Goal: Task Accomplishment & Management: Manage account settings

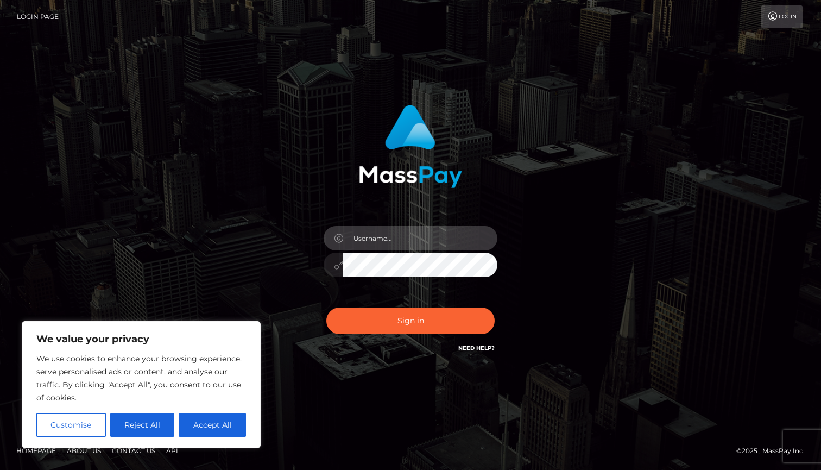
type input "[EMAIL_ADDRESS][DOMAIN_NAME]"
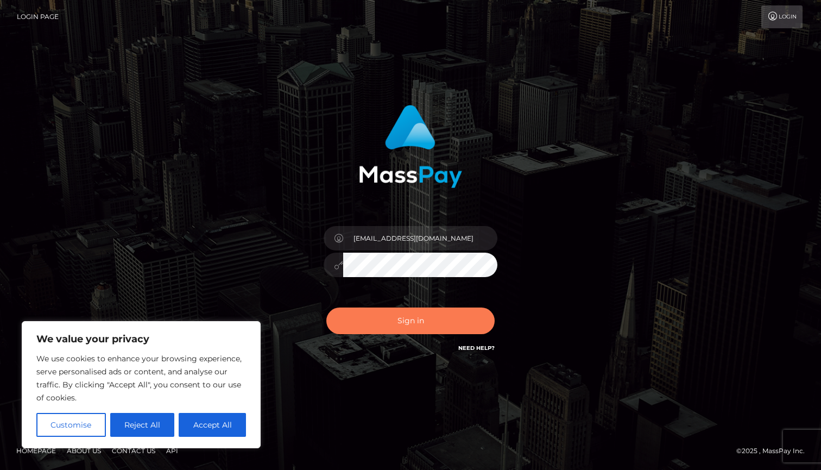
click at [408, 325] on button "Sign in" at bounding box center [410, 320] width 168 height 27
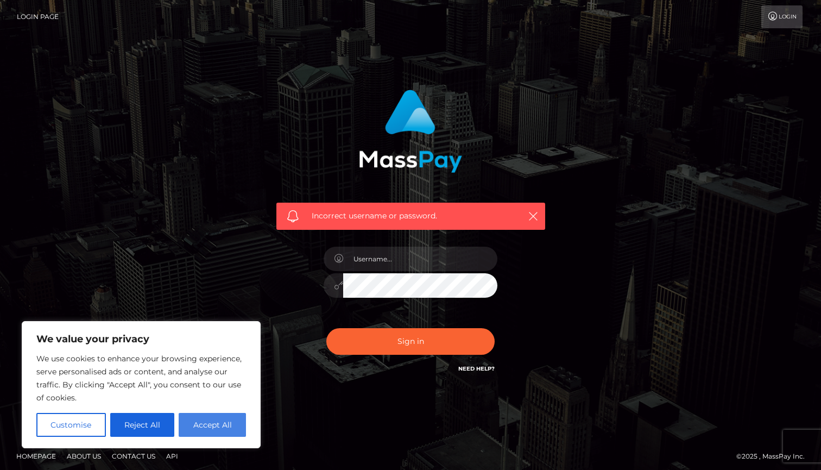
click at [224, 425] on button "Accept All" at bounding box center [212, 425] width 67 height 24
checkbox input "true"
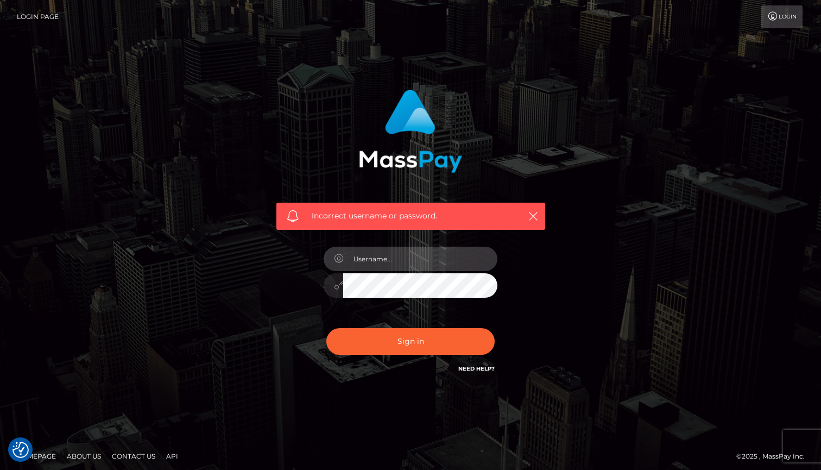
click at [415, 265] on input "text" at bounding box center [420, 258] width 154 height 24
type input "[EMAIL_ADDRESS][DOMAIN_NAME]"
click at [394, 301] on div "[EMAIL_ADDRESS][DOMAIN_NAME]" at bounding box center [410, 279] width 190 height 83
click at [410, 340] on button "Sign in" at bounding box center [410, 341] width 168 height 27
type input "thelylamariposa@gmail.com"
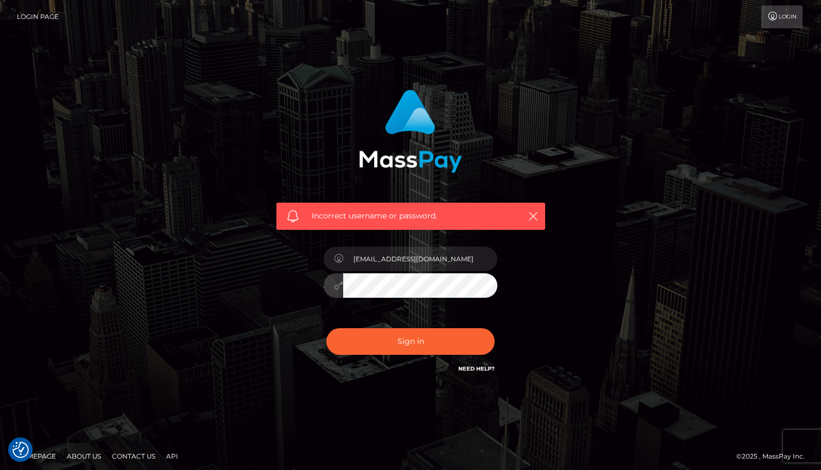
click at [410, 340] on button "Sign in" at bounding box center [410, 341] width 168 height 27
type input "thelylamariposa@gmail.com"
click at [410, 340] on button "Sign in" at bounding box center [410, 341] width 168 height 27
type input "dGhlbHlsYW1hcmlwb3NhQGdtYWlsLmNvbQ=="
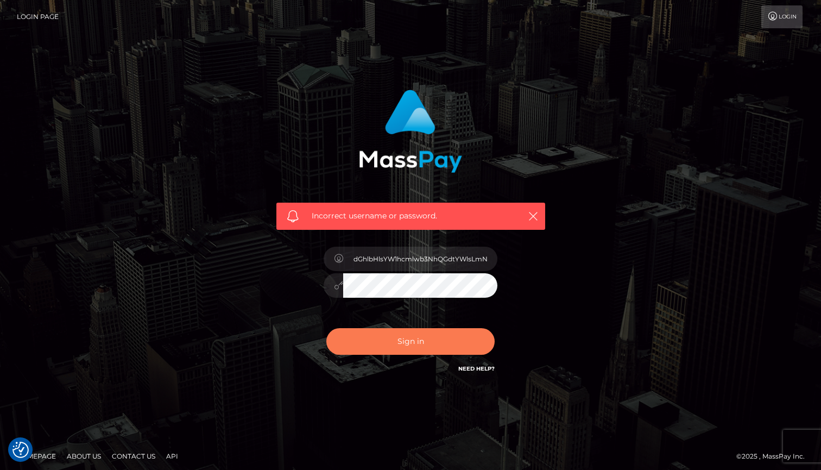
click at [409, 339] on button "Sign in" at bounding box center [410, 341] width 168 height 27
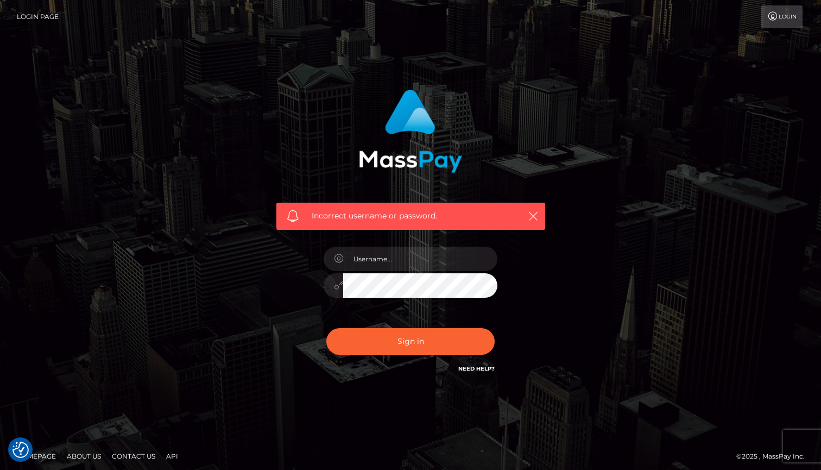
checkbox input "true"
type input "[EMAIL_ADDRESS][DOMAIN_NAME]"
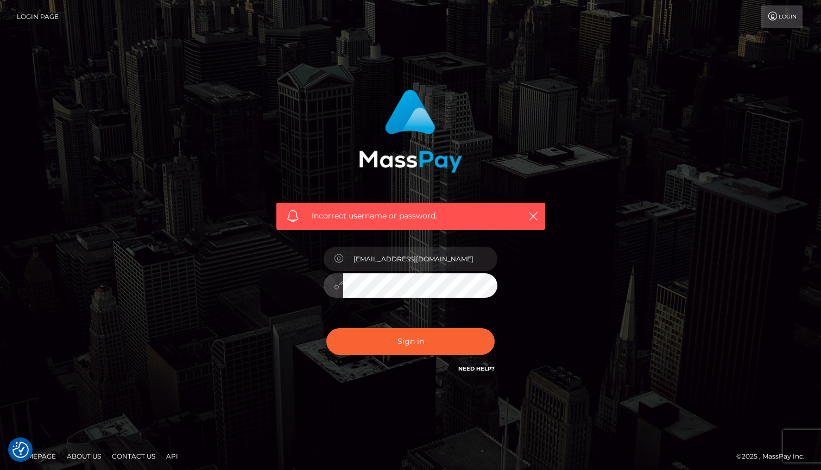
click at [410, 340] on button "Sign in" at bounding box center [410, 341] width 168 height 27
checkbox input "true"
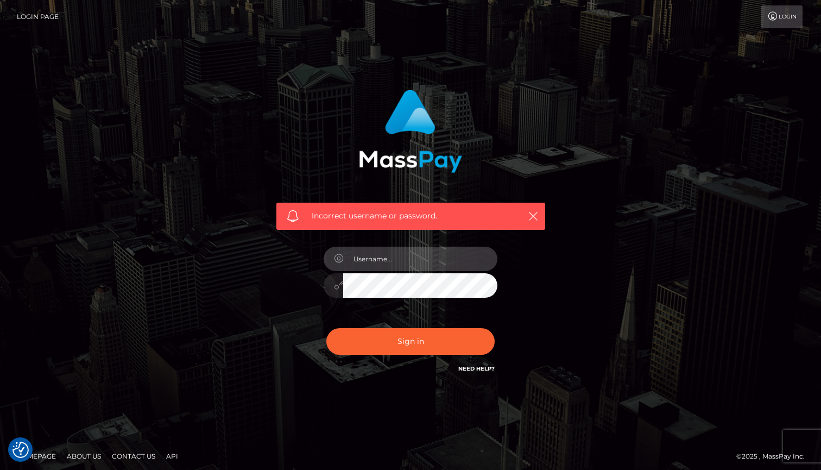
type input "[EMAIL_ADDRESS][DOMAIN_NAME]"
click at [410, 340] on button "Sign in" at bounding box center [410, 341] width 168 height 27
type input "[EMAIL_ADDRESS][DOMAIN_NAME]"
click at [534, 212] on icon "button" at bounding box center [533, 216] width 11 height 11
click at [533, 211] on icon "button" at bounding box center [533, 216] width 11 height 11
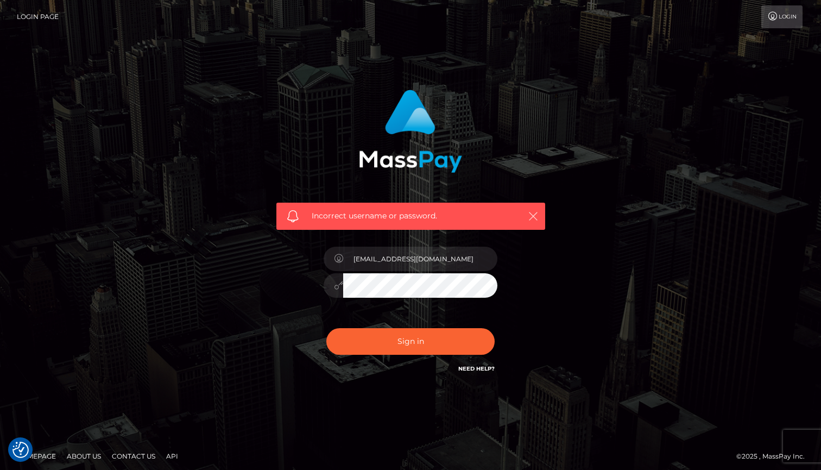
click at [531, 216] on icon "button" at bounding box center [533, 216] width 11 height 11
click at [460, 366] on link "Need Help?" at bounding box center [476, 368] width 36 height 7
click at [529, 219] on icon "button" at bounding box center [533, 216] width 11 height 11
click at [533, 215] on icon "button" at bounding box center [533, 216] width 11 height 11
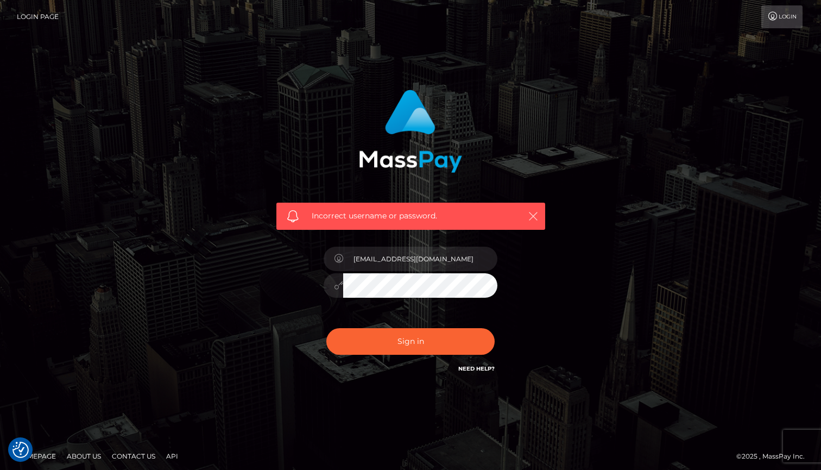
click at [533, 215] on icon "button" at bounding box center [533, 216] width 11 height 11
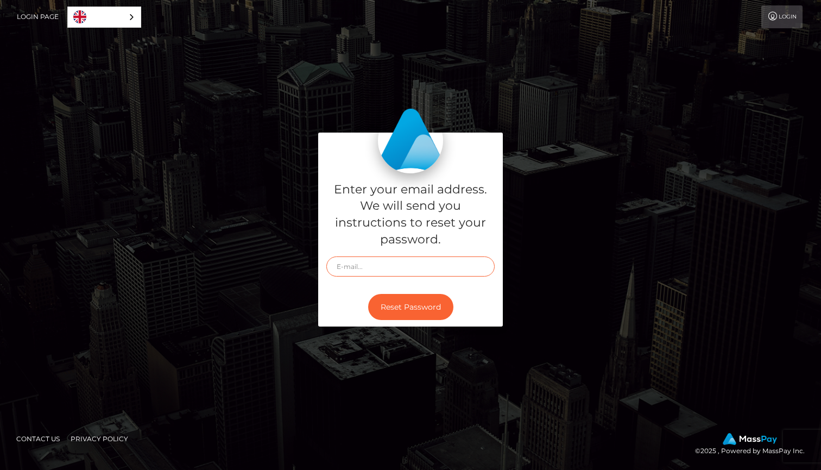
click at [389, 260] on input "text" at bounding box center [410, 266] width 168 height 20
type input "thelylamariposa@gmail.com"
click at [409, 310] on button "Reset Password" at bounding box center [410, 307] width 85 height 27
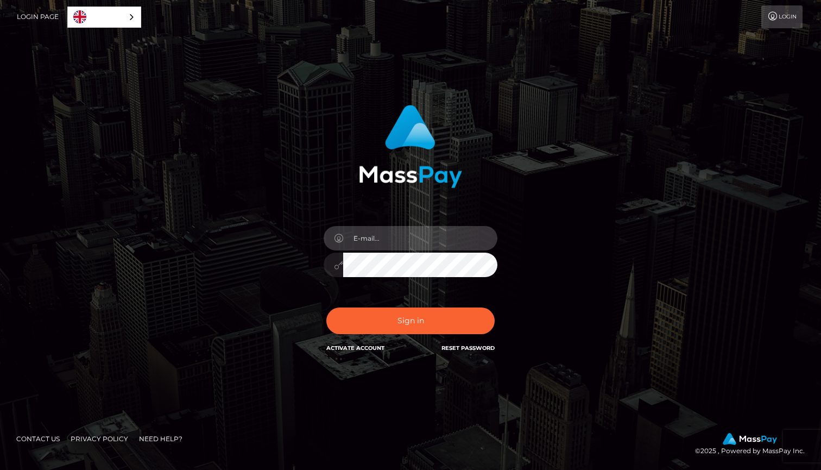
type input "[EMAIL_ADDRESS][DOMAIN_NAME]"
click at [410, 320] on button "Sign in" at bounding box center [410, 320] width 168 height 27
